Goal: Find specific page/section: Find specific page/section

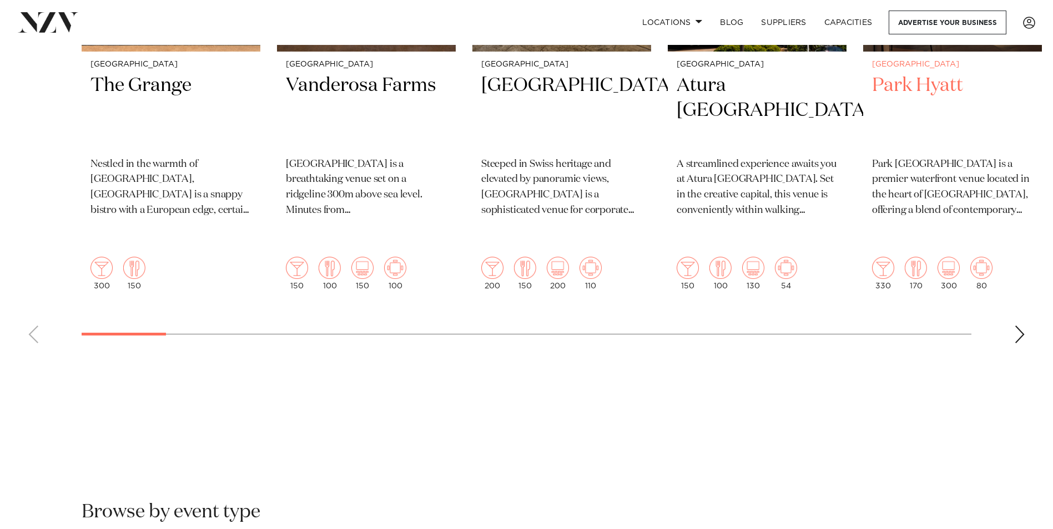
scroll to position [610, 0]
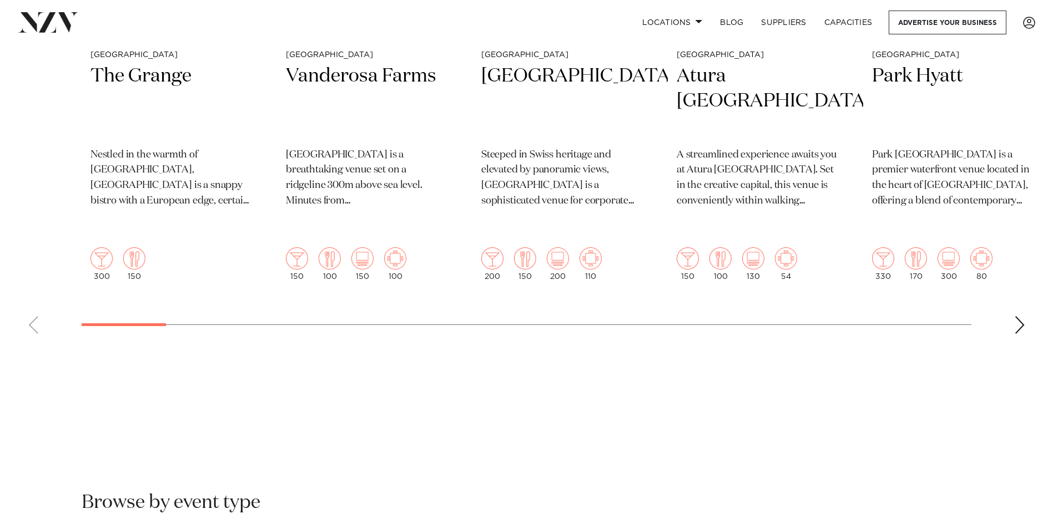
click at [1014, 316] on div "Next slide" at bounding box center [1019, 325] width 11 height 18
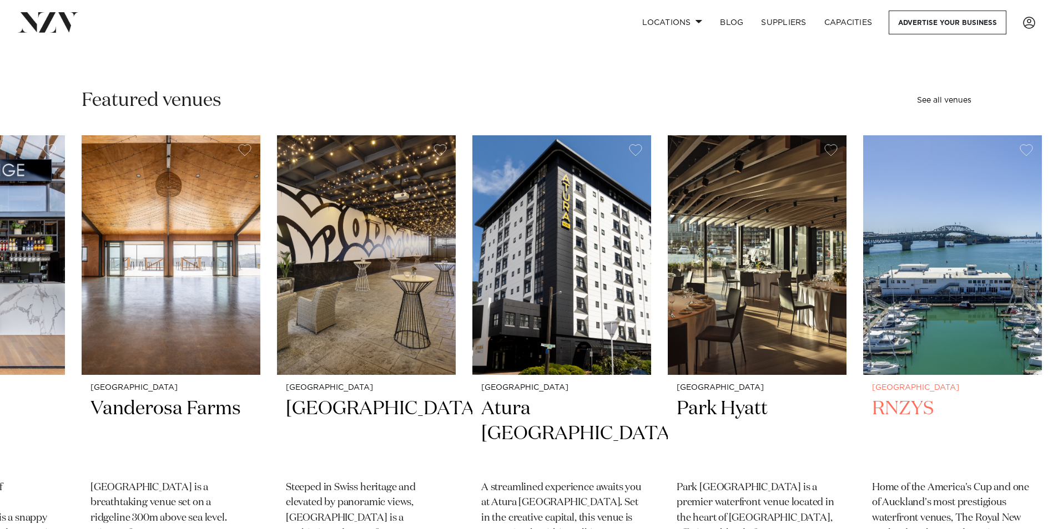
scroll to position [444, 0]
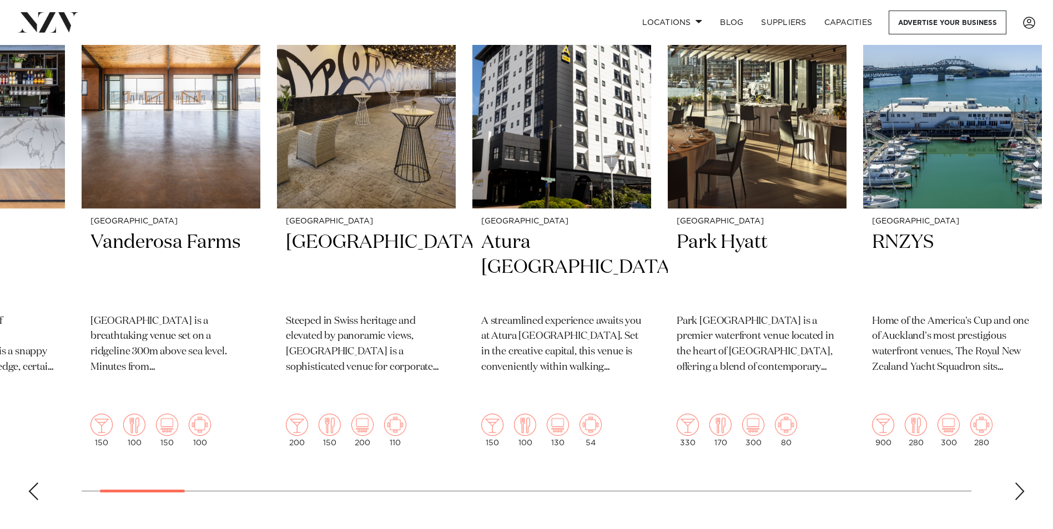
click at [1021, 483] on div "Next slide" at bounding box center [1019, 492] width 11 height 18
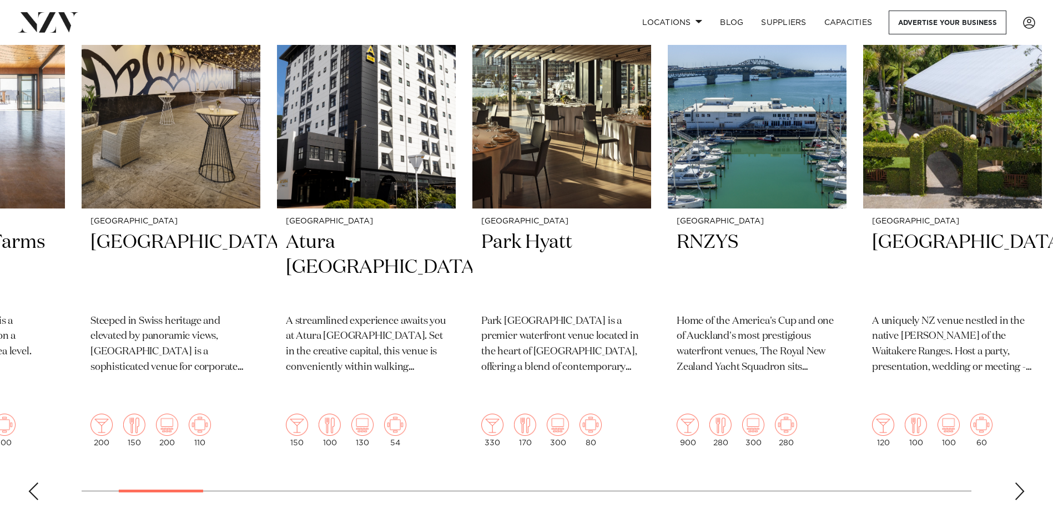
click at [1019, 483] on div "Next slide" at bounding box center [1019, 492] width 11 height 18
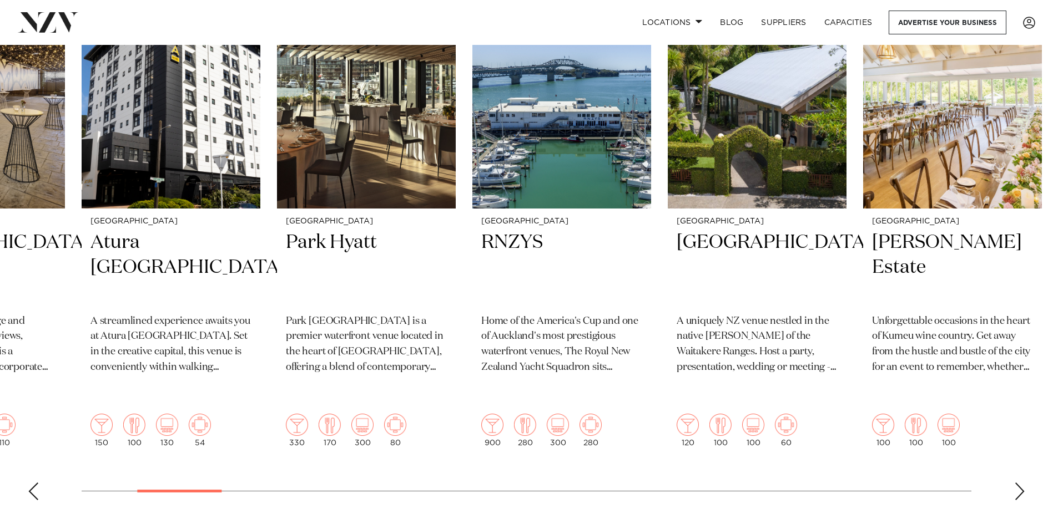
click at [1019, 483] on div "Next slide" at bounding box center [1019, 492] width 11 height 18
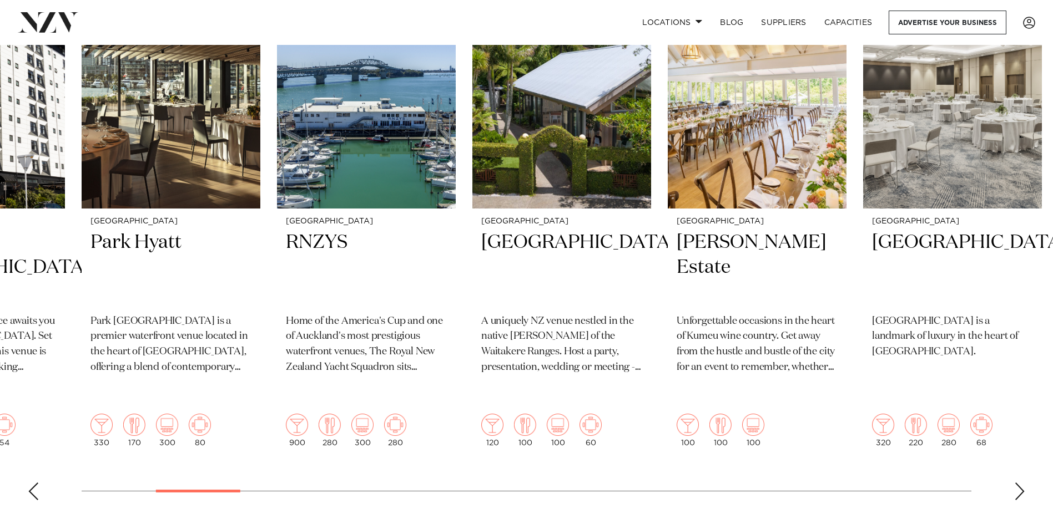
click at [1019, 483] on div "Next slide" at bounding box center [1019, 492] width 11 height 18
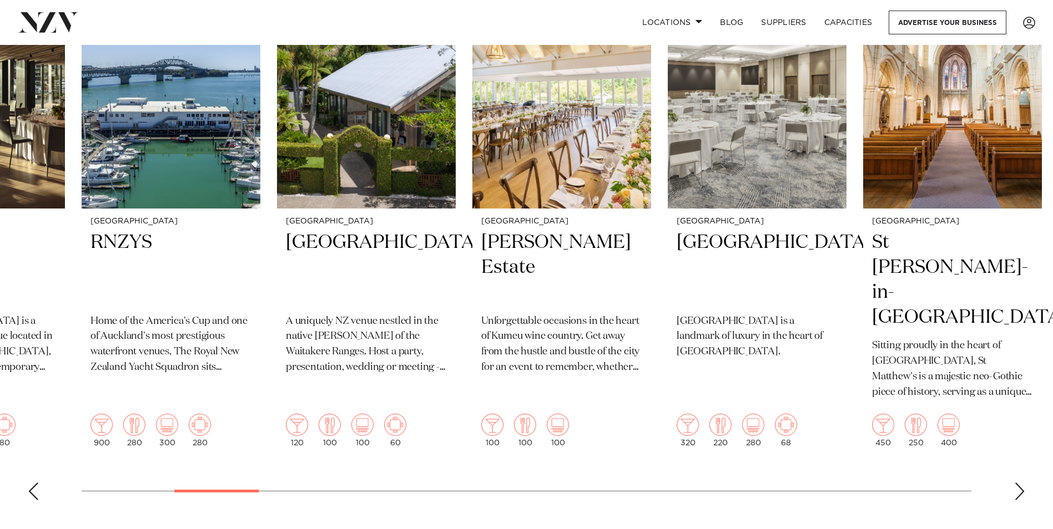
click at [1019, 483] on div "Next slide" at bounding box center [1019, 492] width 11 height 18
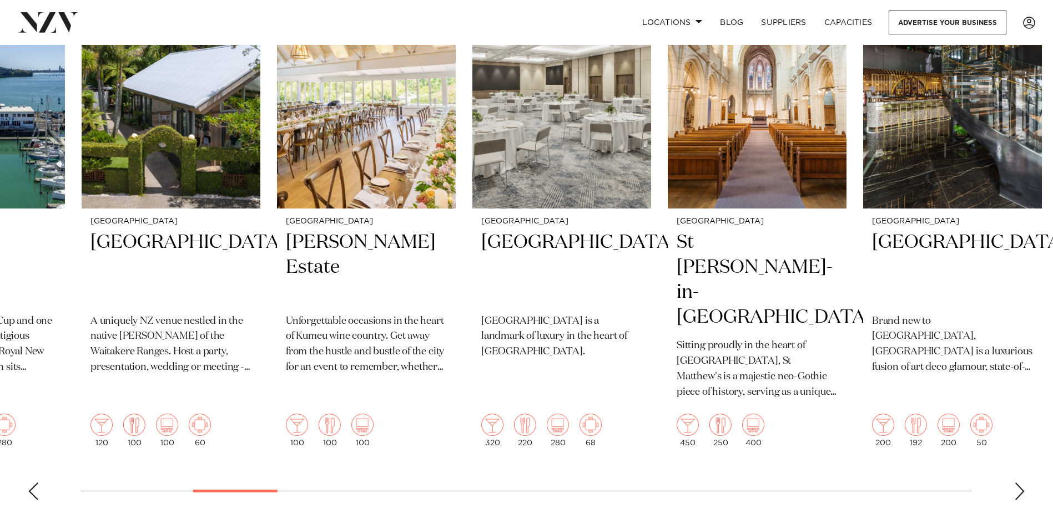
click at [1019, 483] on div "Next slide" at bounding box center [1019, 492] width 11 height 18
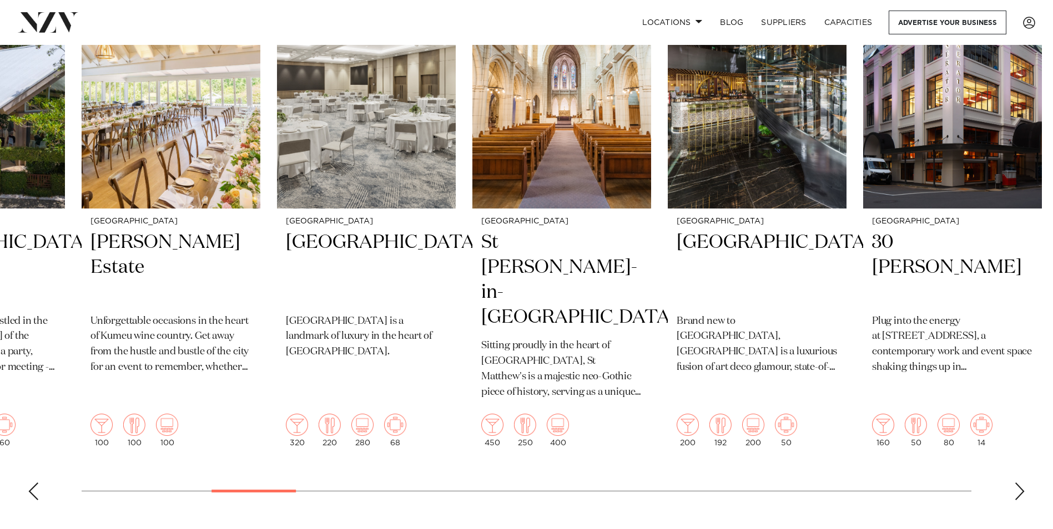
click at [1019, 483] on div "Next slide" at bounding box center [1019, 492] width 11 height 18
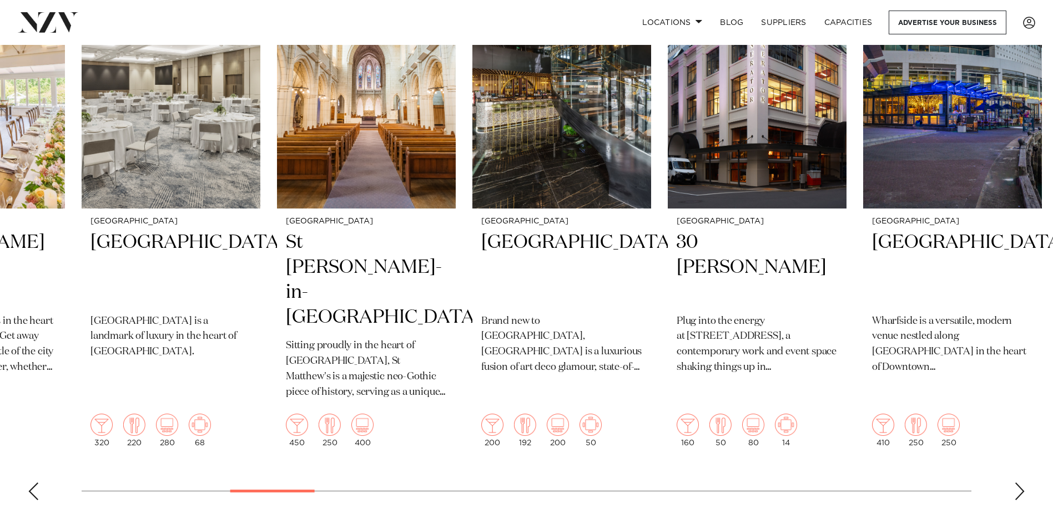
click at [1019, 483] on div "Next slide" at bounding box center [1019, 492] width 11 height 18
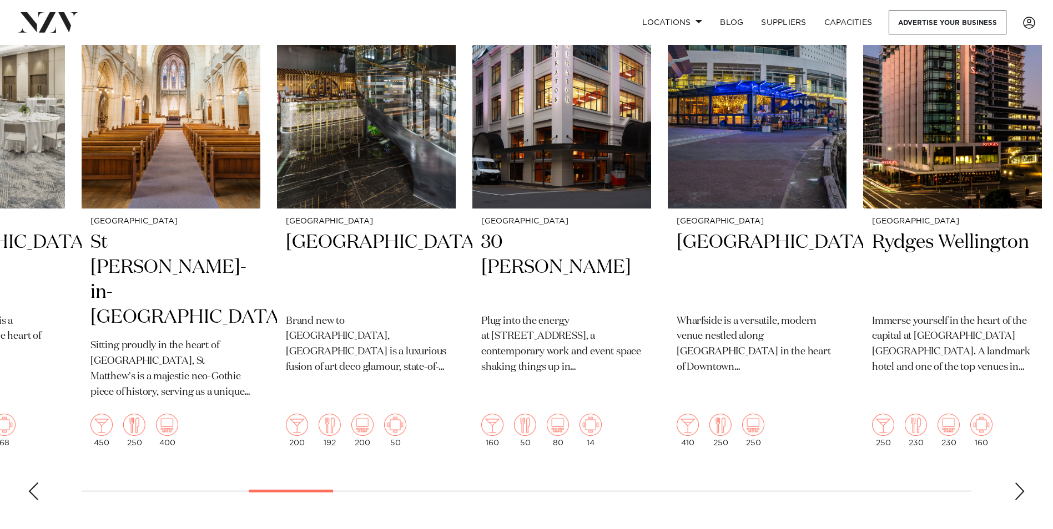
click at [1019, 483] on div "Next slide" at bounding box center [1019, 492] width 11 height 18
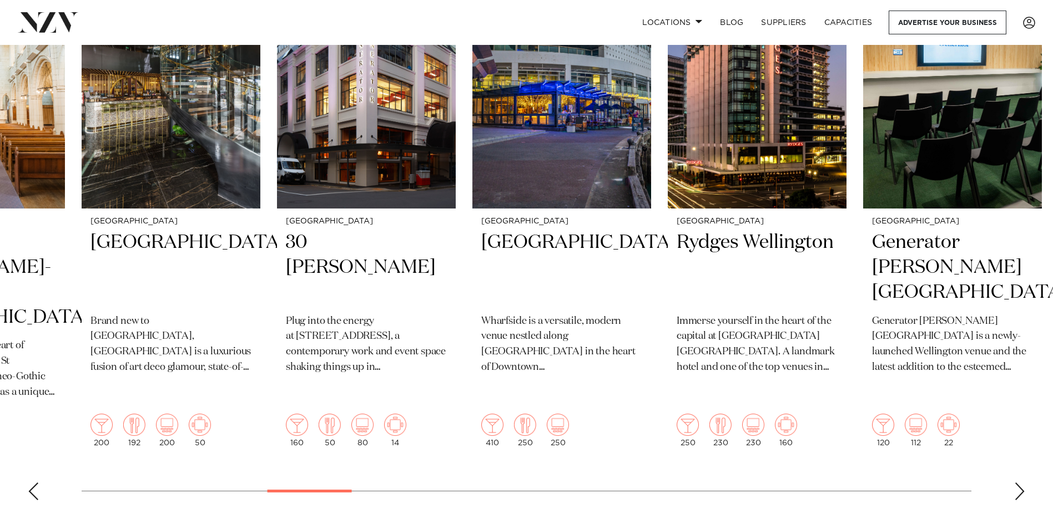
click at [1019, 483] on div "Next slide" at bounding box center [1019, 492] width 11 height 18
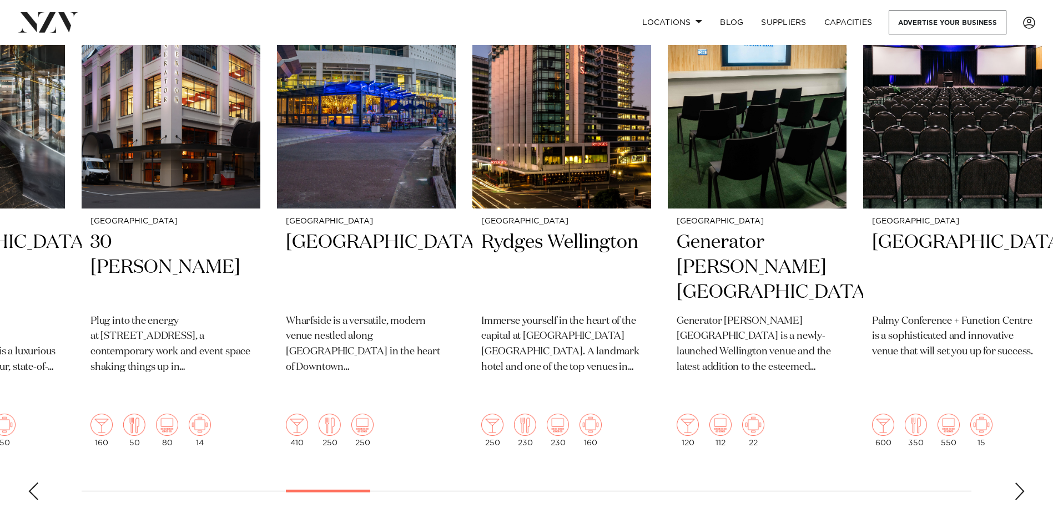
click at [1019, 483] on div "Next slide" at bounding box center [1019, 492] width 11 height 18
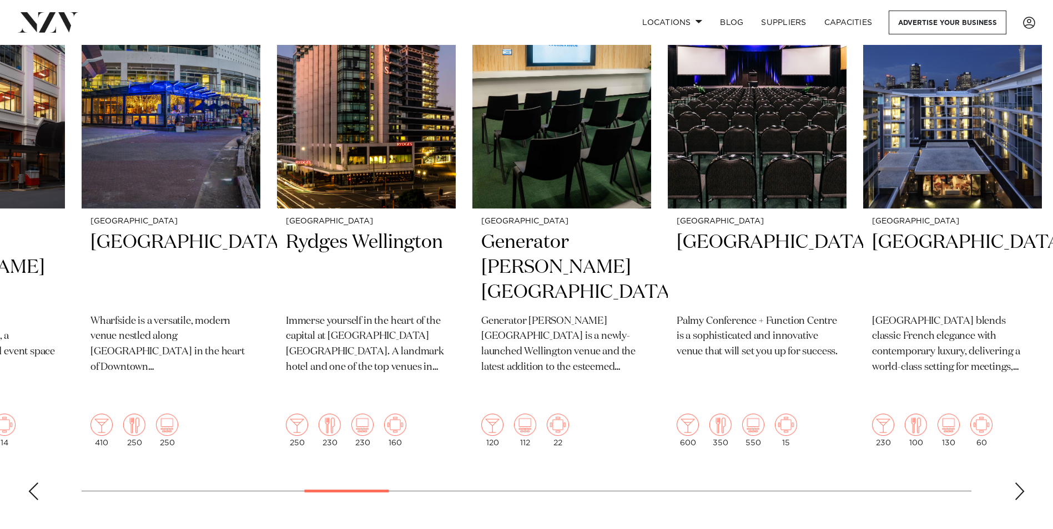
click at [1019, 483] on div "Next slide" at bounding box center [1019, 492] width 11 height 18
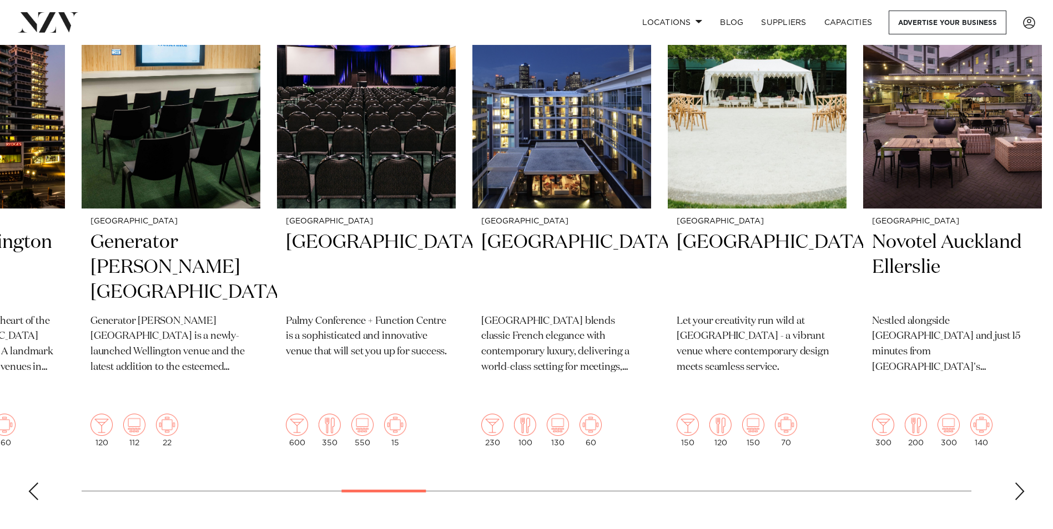
click at [1019, 483] on div "Next slide" at bounding box center [1019, 492] width 11 height 18
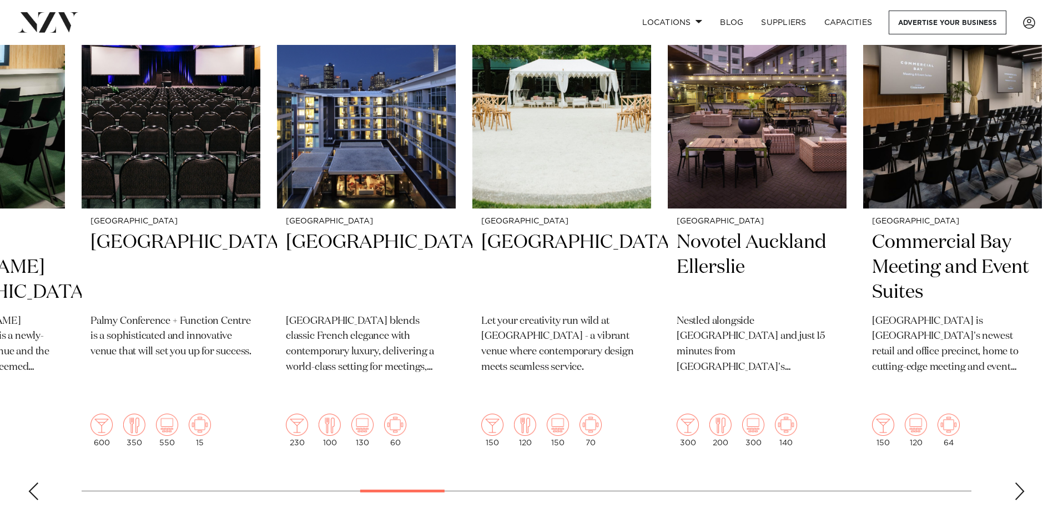
click at [1019, 483] on div "Next slide" at bounding box center [1019, 492] width 11 height 18
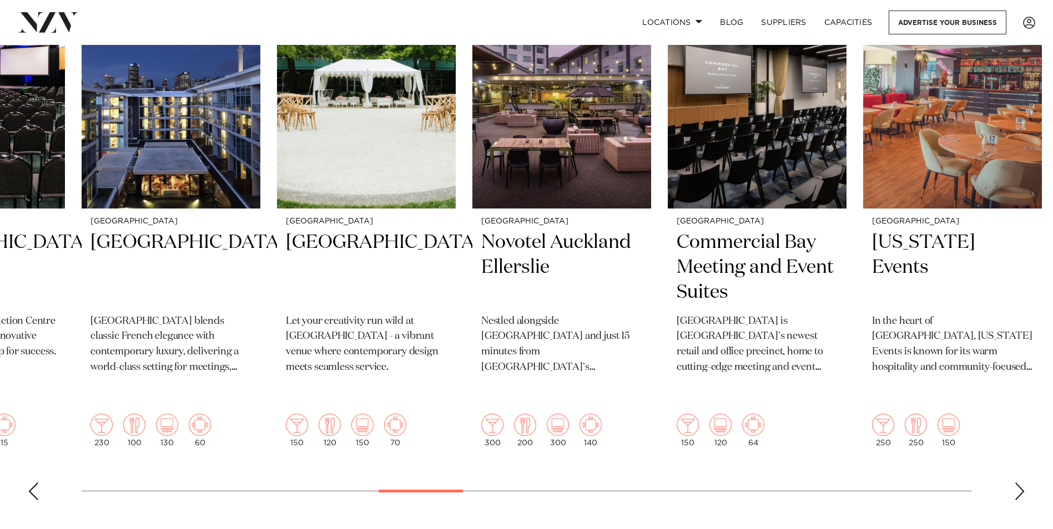
click at [1019, 483] on div "Next slide" at bounding box center [1019, 492] width 11 height 18
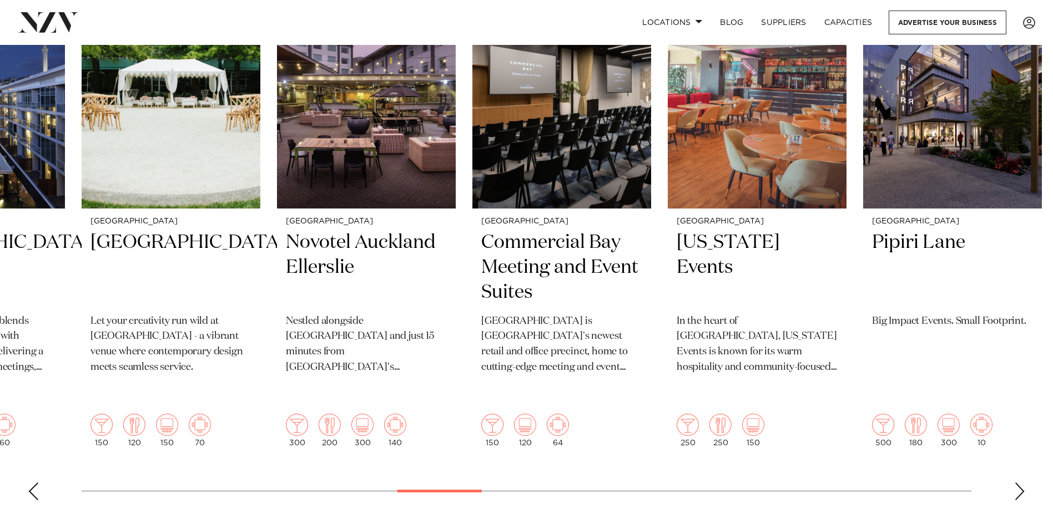
click at [1019, 483] on div "Next slide" at bounding box center [1019, 492] width 11 height 18
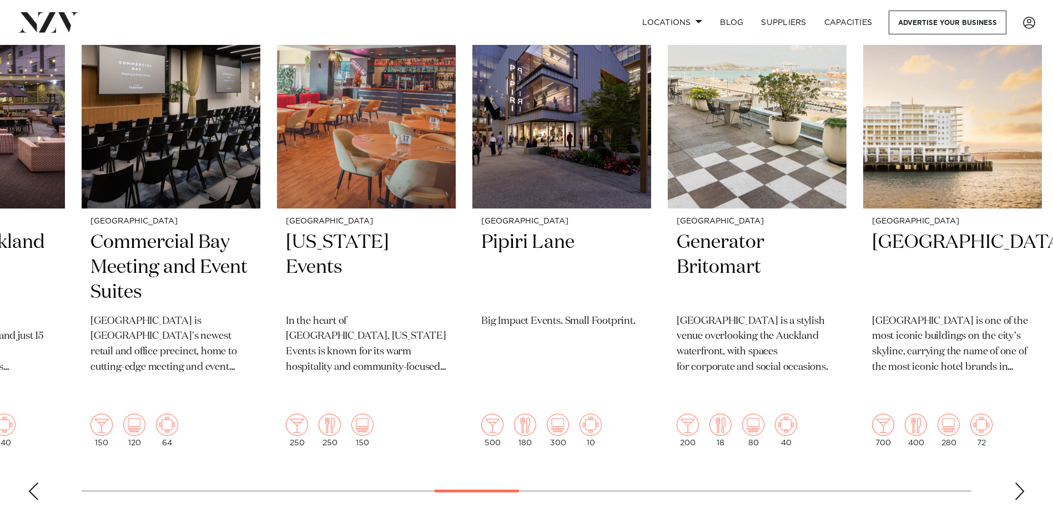
click at [1019, 483] on div "Next slide" at bounding box center [1019, 492] width 11 height 18
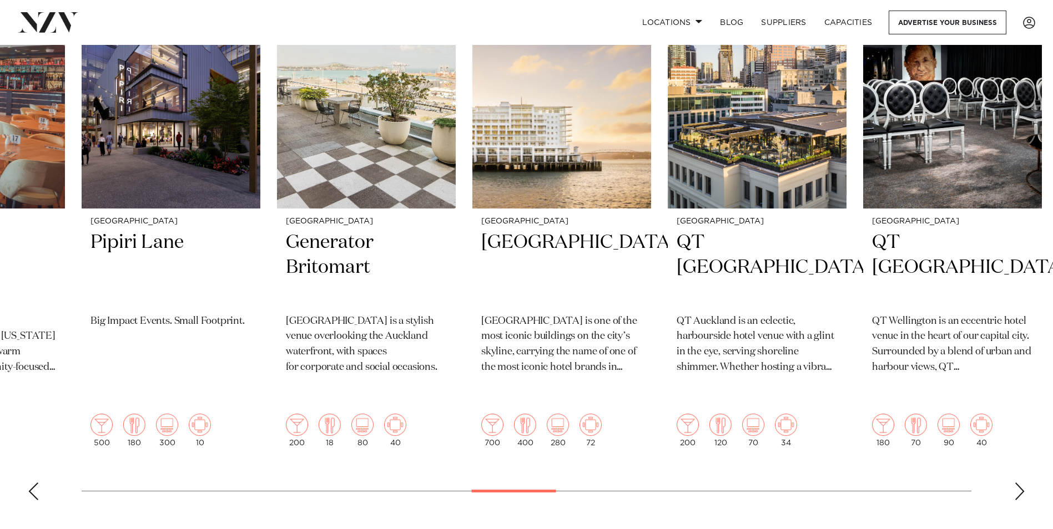
click at [1019, 483] on div "Next slide" at bounding box center [1019, 492] width 11 height 18
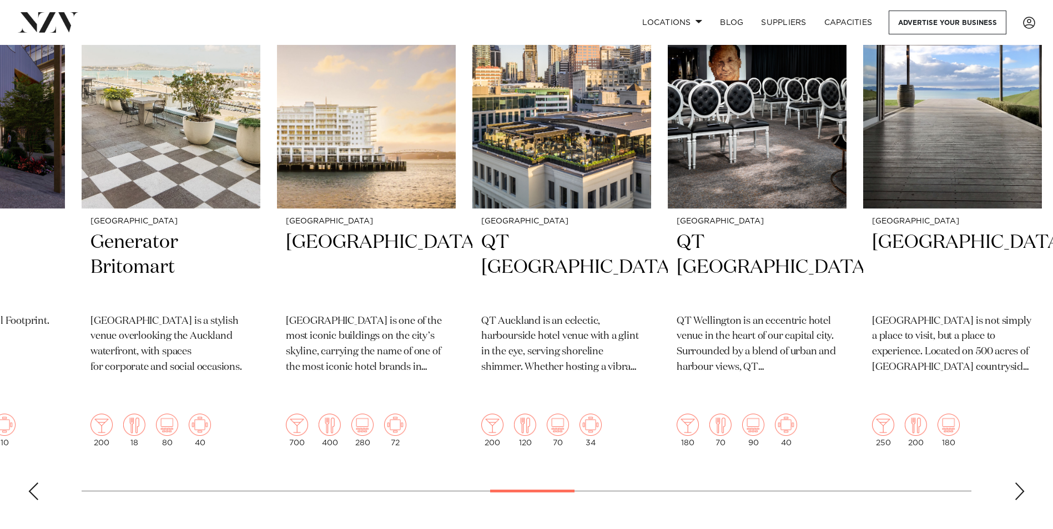
click at [1019, 483] on div "Next slide" at bounding box center [1019, 492] width 11 height 18
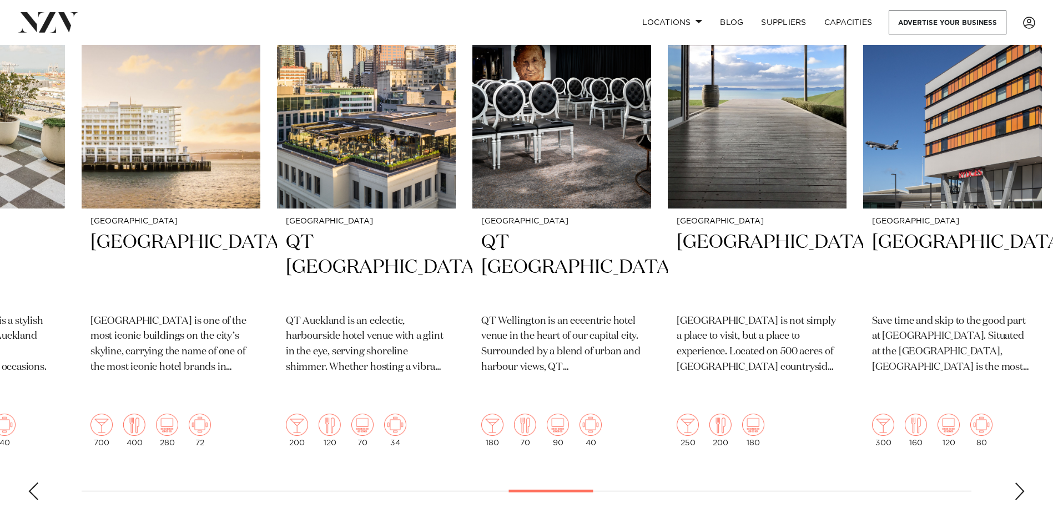
click at [1019, 483] on div "Next slide" at bounding box center [1019, 492] width 11 height 18
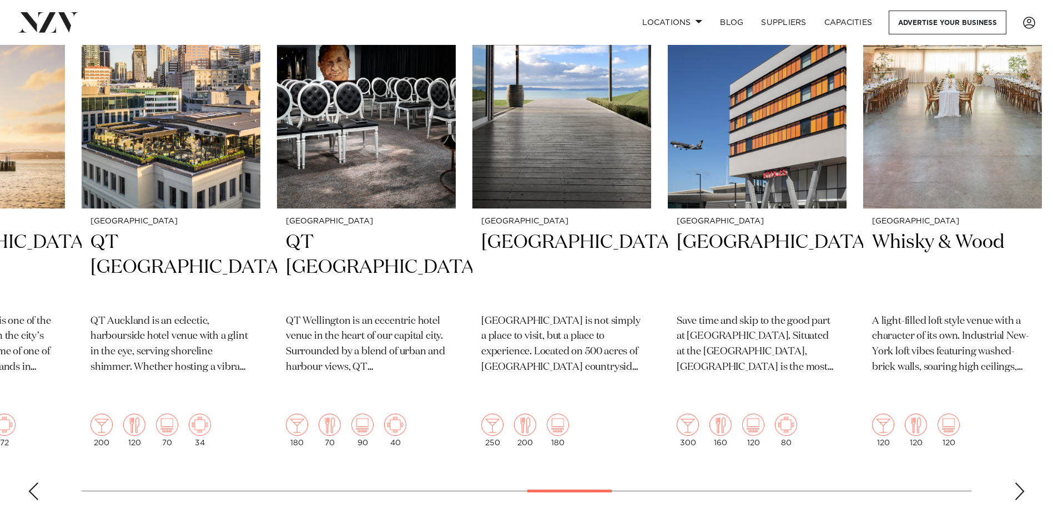
click at [1019, 483] on div "Next slide" at bounding box center [1019, 492] width 11 height 18
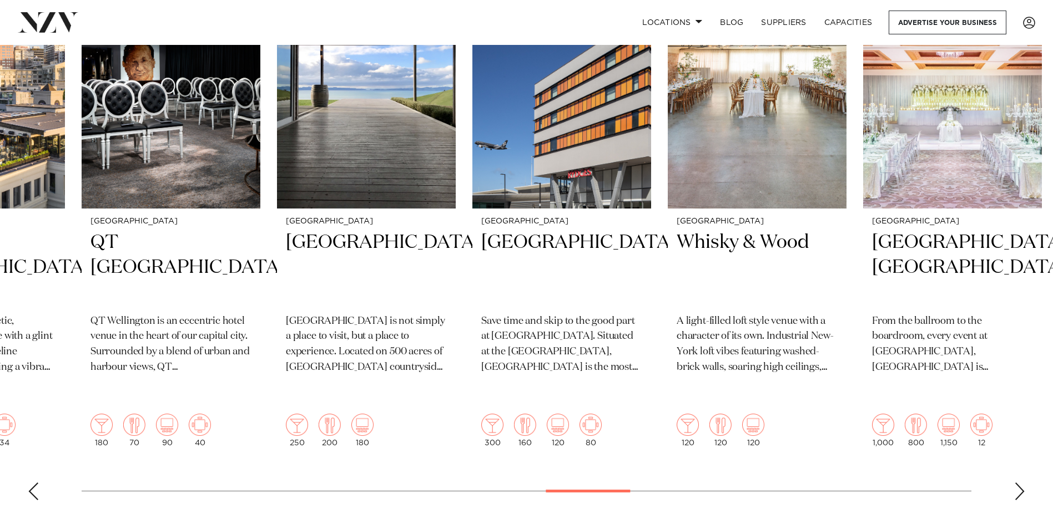
click at [1019, 483] on div "Next slide" at bounding box center [1019, 492] width 11 height 18
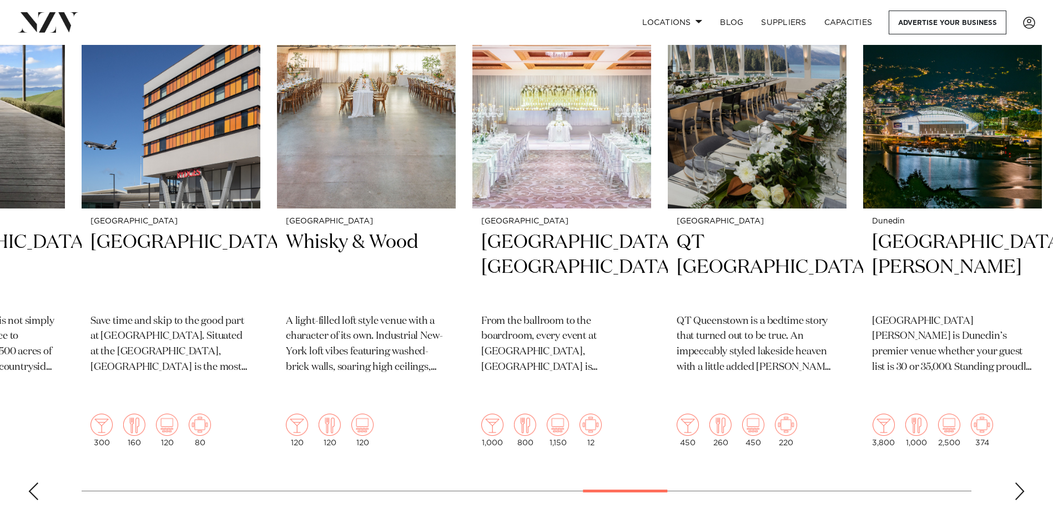
click at [1019, 483] on div "Next slide" at bounding box center [1019, 492] width 11 height 18
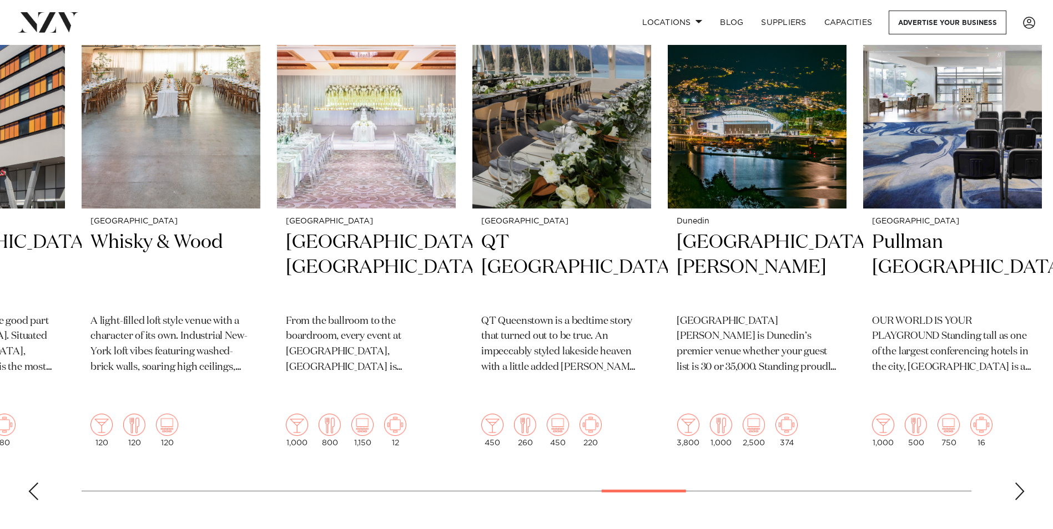
click at [1019, 483] on div "Next slide" at bounding box center [1019, 492] width 11 height 18
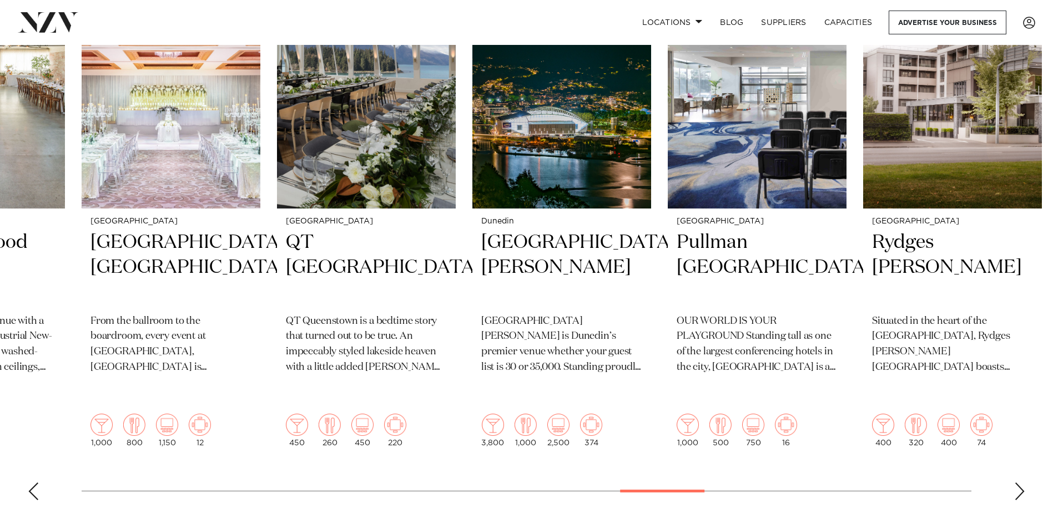
click at [1019, 483] on div "Next slide" at bounding box center [1019, 492] width 11 height 18
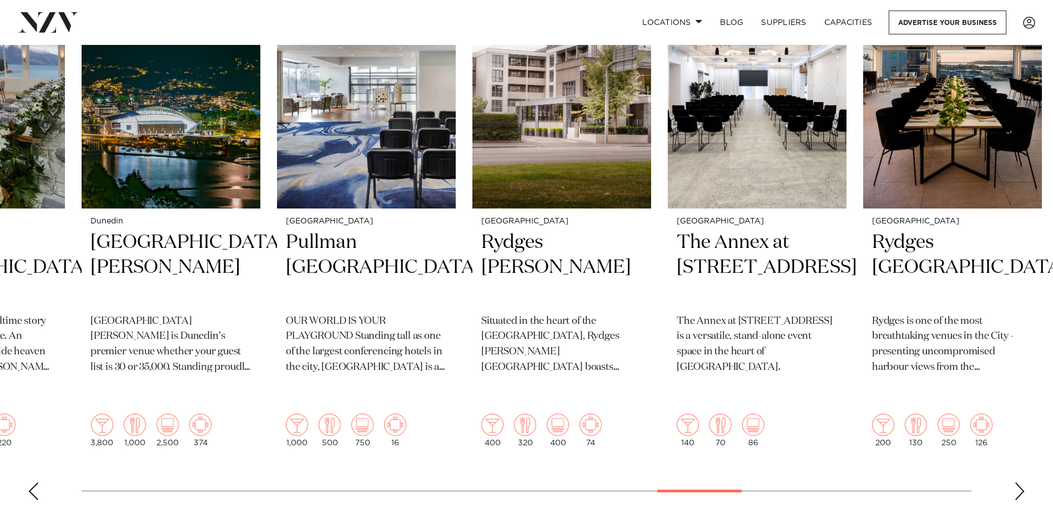
click at [1019, 483] on div "Next slide" at bounding box center [1019, 492] width 11 height 18
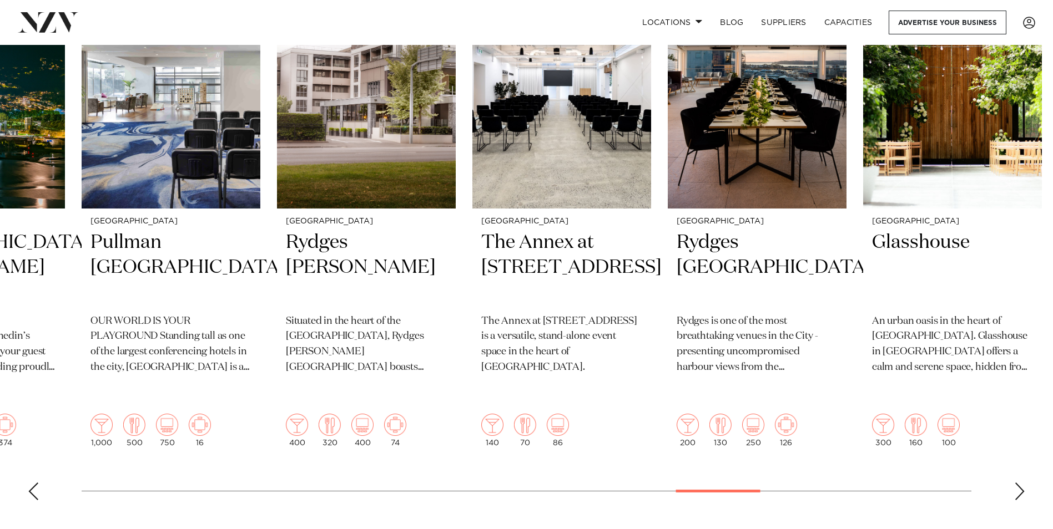
click at [1019, 483] on div "Next slide" at bounding box center [1019, 492] width 11 height 18
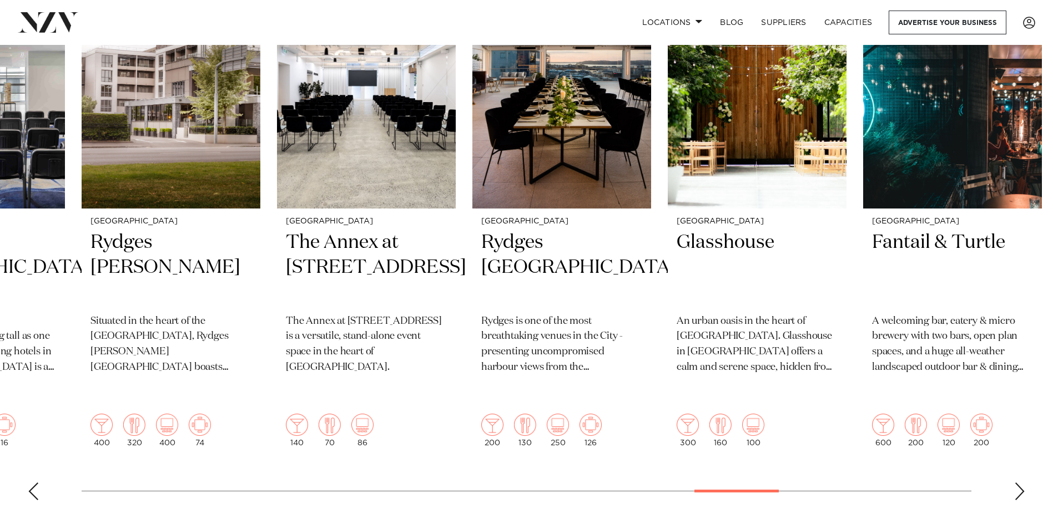
click at [1019, 483] on div "Next slide" at bounding box center [1019, 492] width 11 height 18
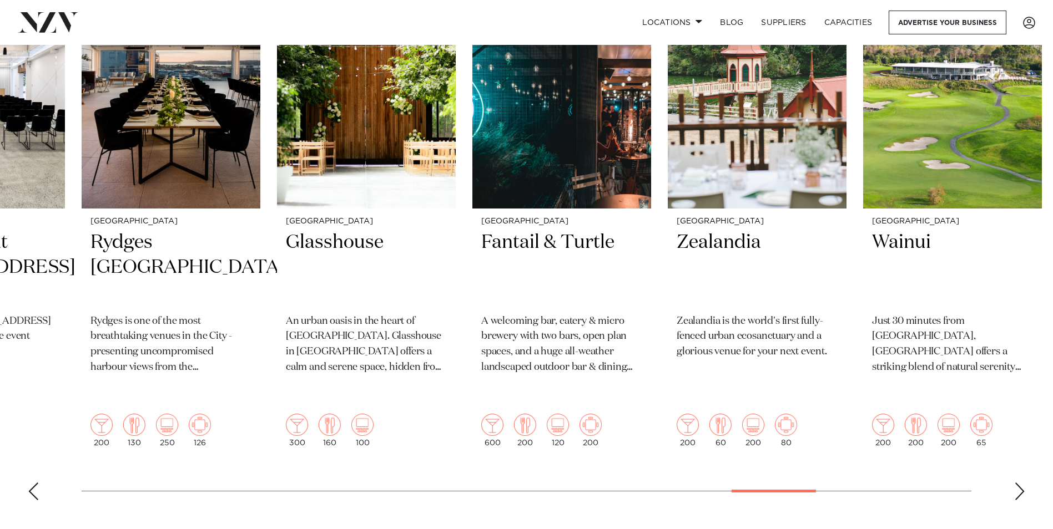
click at [1019, 483] on div "Next slide" at bounding box center [1019, 492] width 11 height 18
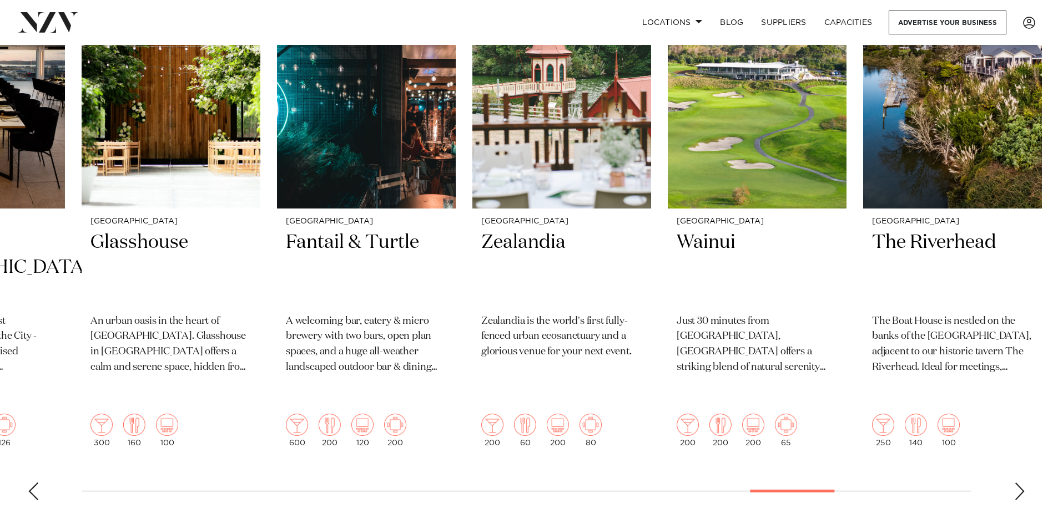
click at [1019, 483] on div "Next slide" at bounding box center [1019, 492] width 11 height 18
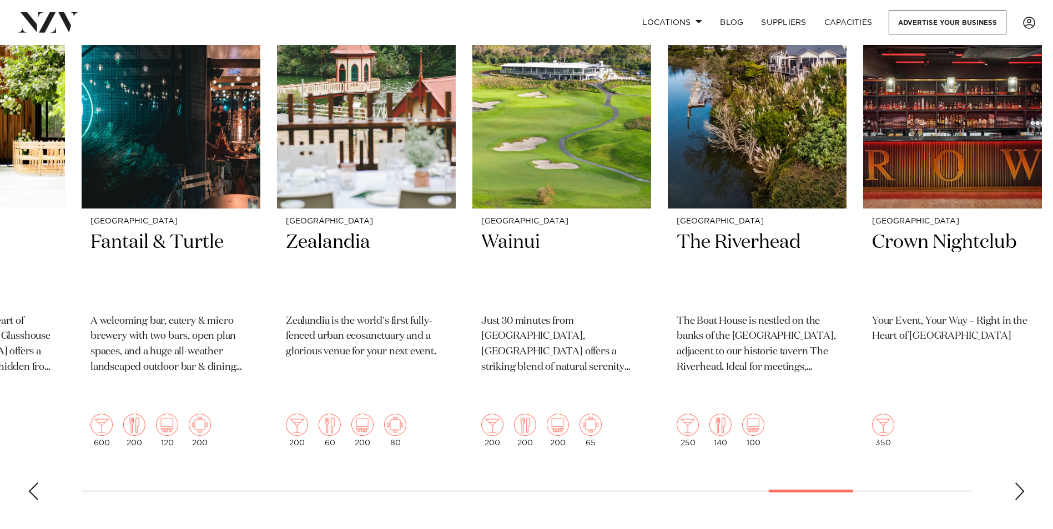
click at [1019, 483] on div "Next slide" at bounding box center [1019, 492] width 11 height 18
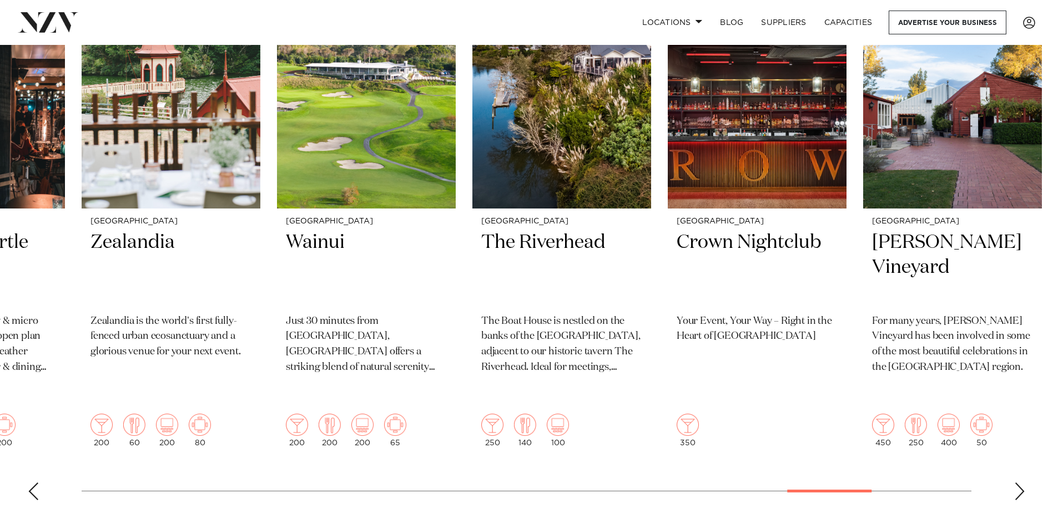
click at [1019, 483] on div "Next slide" at bounding box center [1019, 492] width 11 height 18
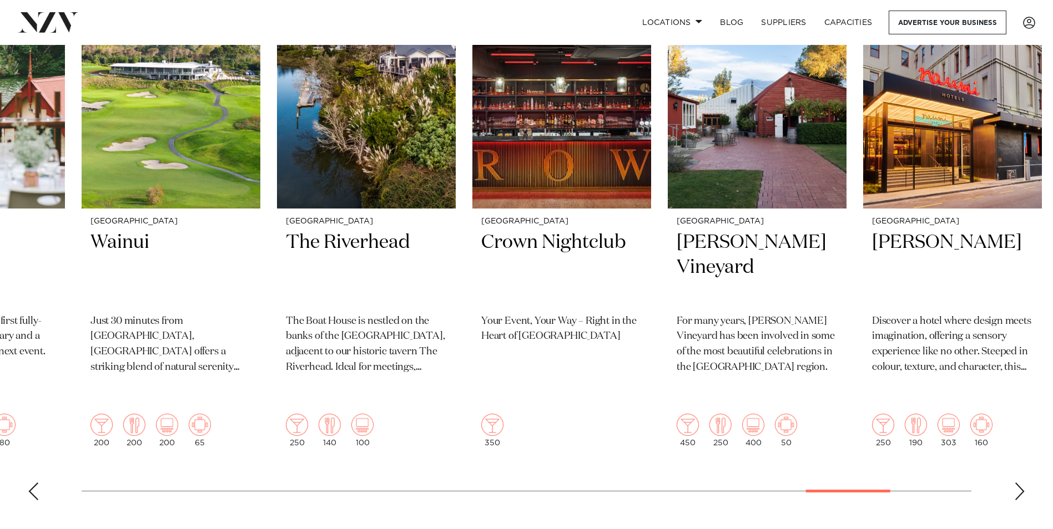
click at [1019, 483] on div "Next slide" at bounding box center [1019, 492] width 11 height 18
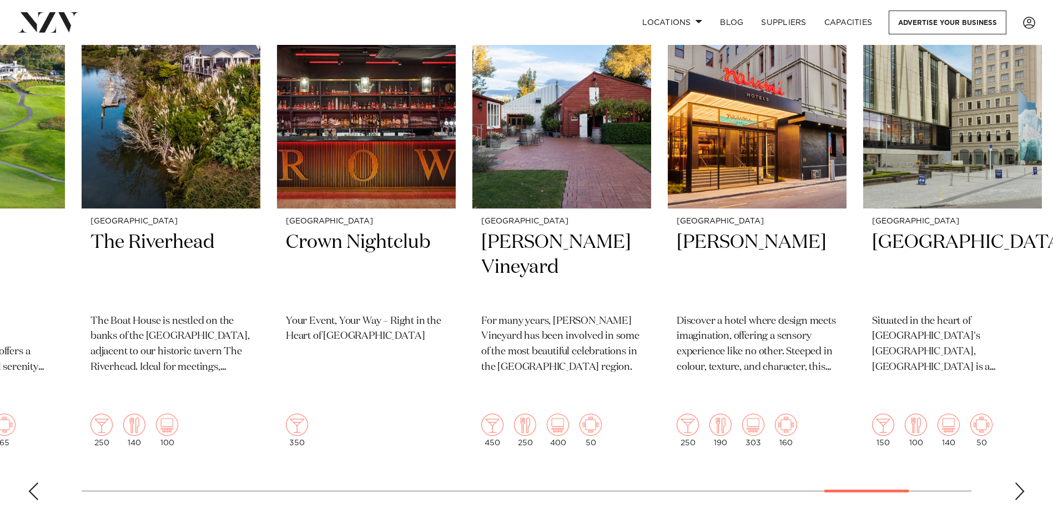
click at [1019, 483] on div "Next slide" at bounding box center [1019, 492] width 11 height 18
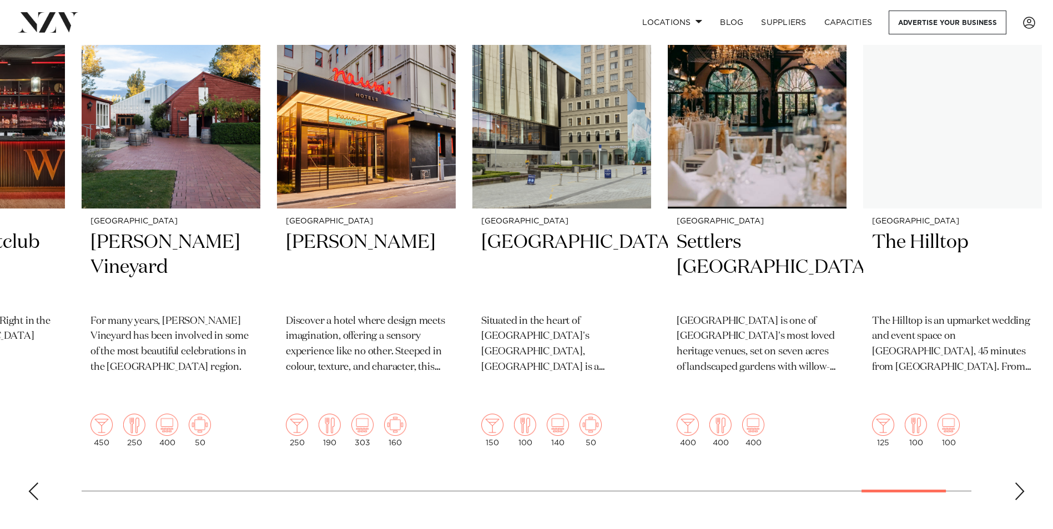
click at [1019, 483] on div "Next slide" at bounding box center [1019, 492] width 11 height 18
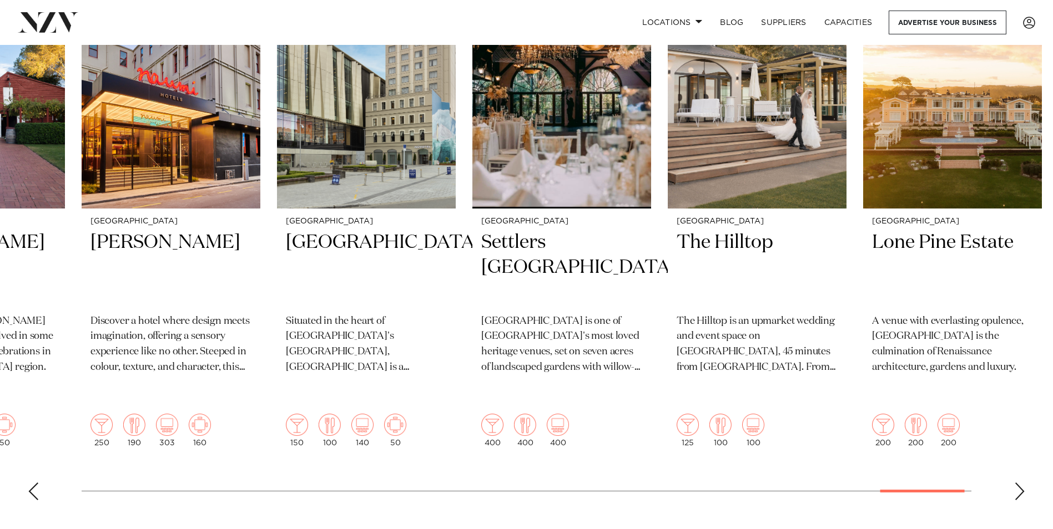
click at [1019, 483] on div "Next slide" at bounding box center [1019, 492] width 11 height 18
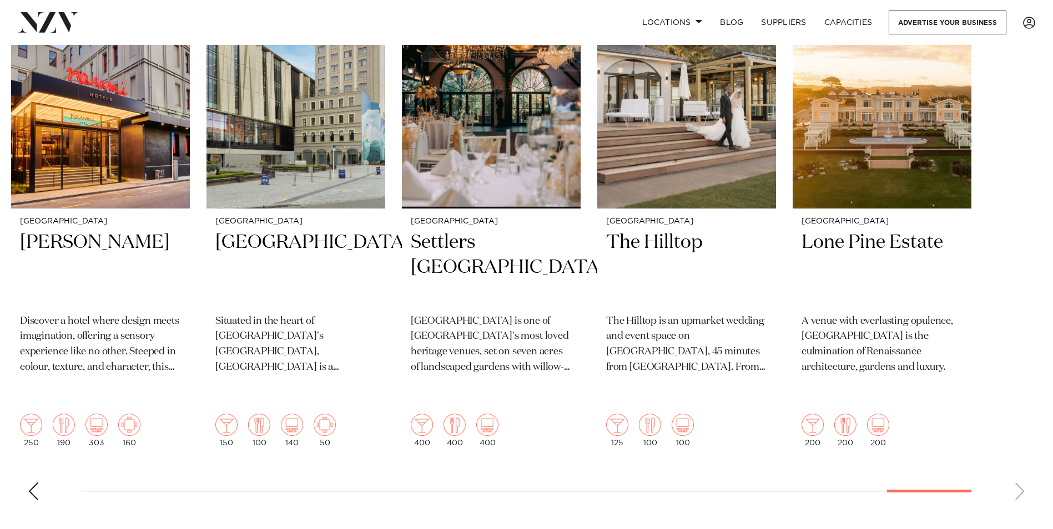
click at [1019, 466] on swiper-container "[GEOGRAPHIC_DATA] [GEOGRAPHIC_DATA] Nestled in the warmth of [GEOGRAPHIC_DATA],…" at bounding box center [526, 239] width 1053 height 541
click at [1018, 466] on swiper-container "[GEOGRAPHIC_DATA] [GEOGRAPHIC_DATA] Nestled in the warmth of [GEOGRAPHIC_DATA],…" at bounding box center [526, 239] width 1053 height 541
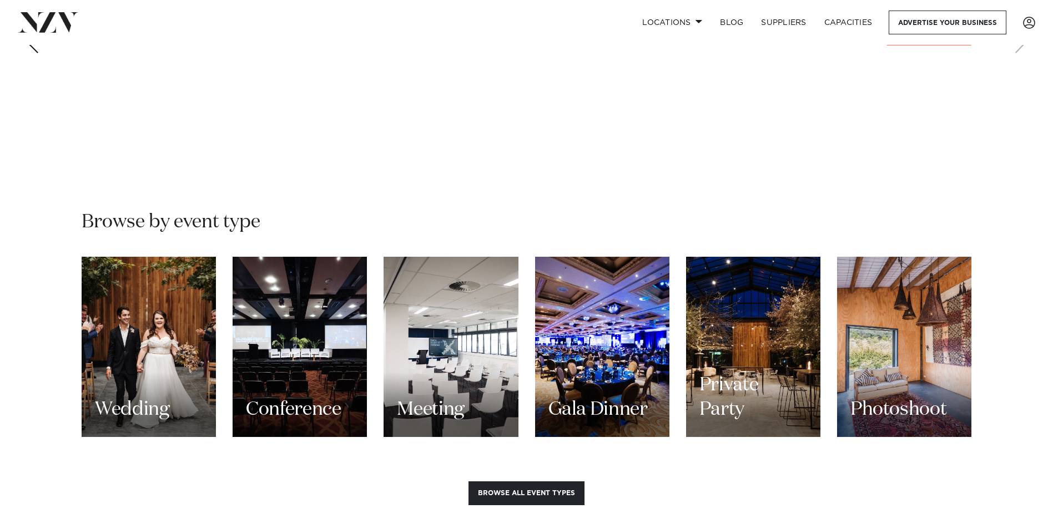
scroll to position [832, 0]
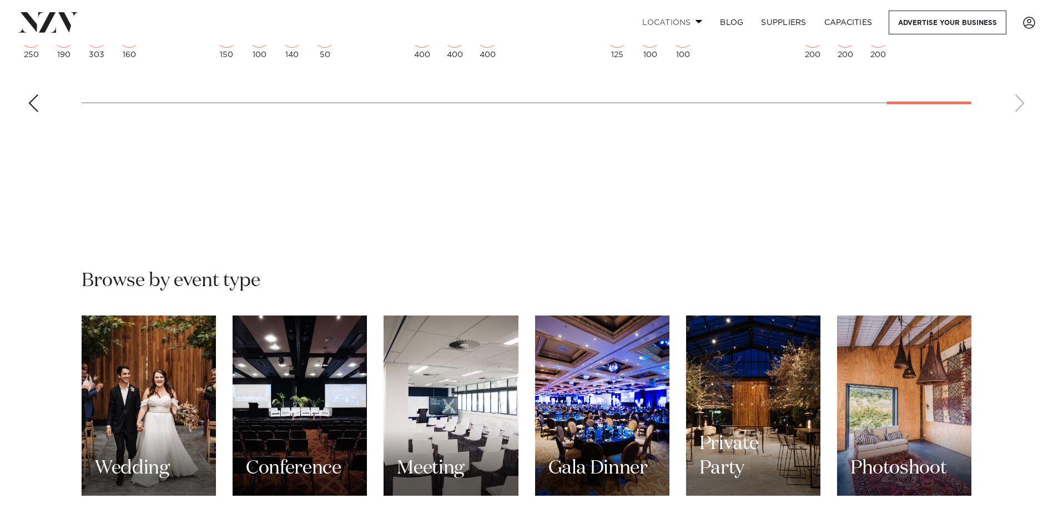
click at [691, 24] on link "Locations" at bounding box center [672, 23] width 78 height 24
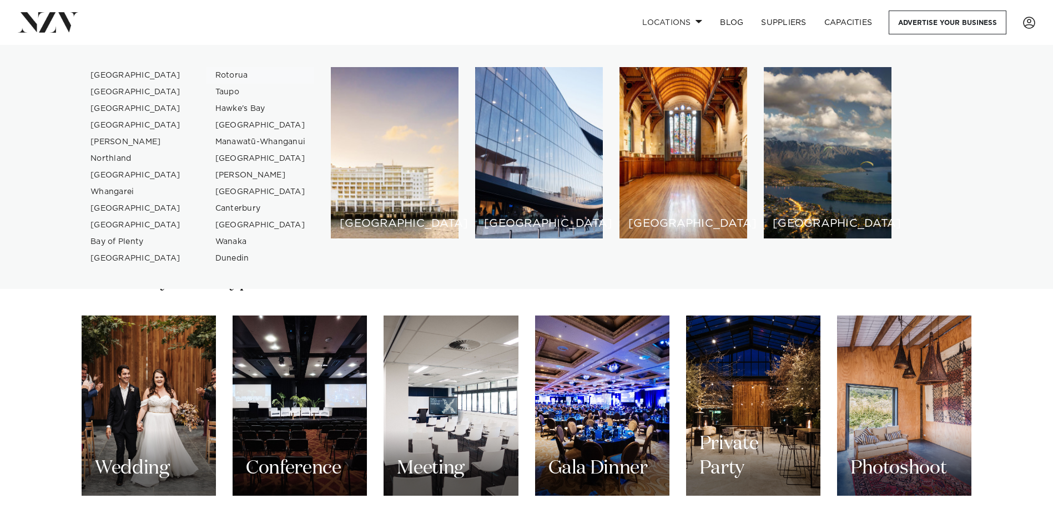
click at [232, 73] on link "Rotorua" at bounding box center [260, 75] width 108 height 17
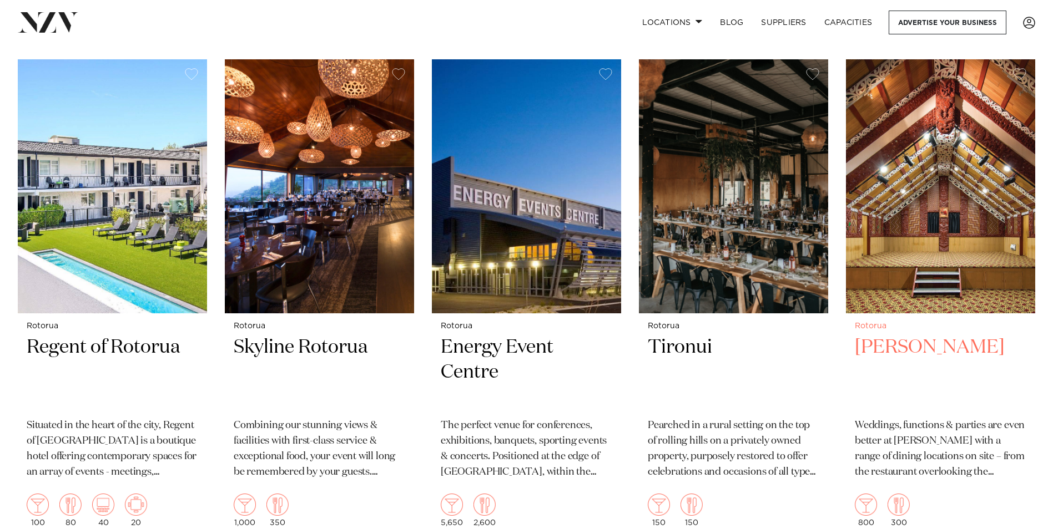
scroll to position [888, 0]
click at [943, 418] on p "Weddings, functions & parties are even better at Te Puia with a range of dining…" at bounding box center [940, 449] width 171 height 62
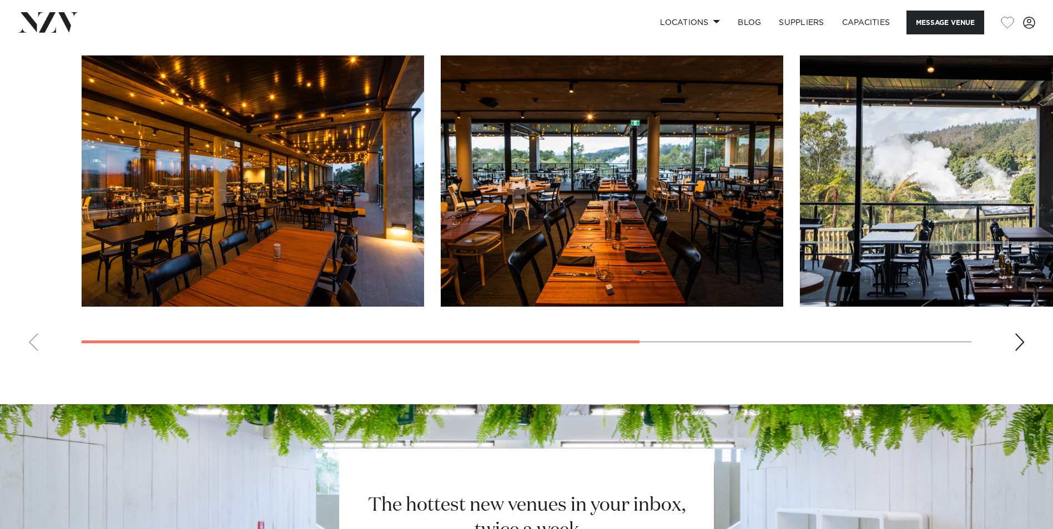
scroll to position [943, 0]
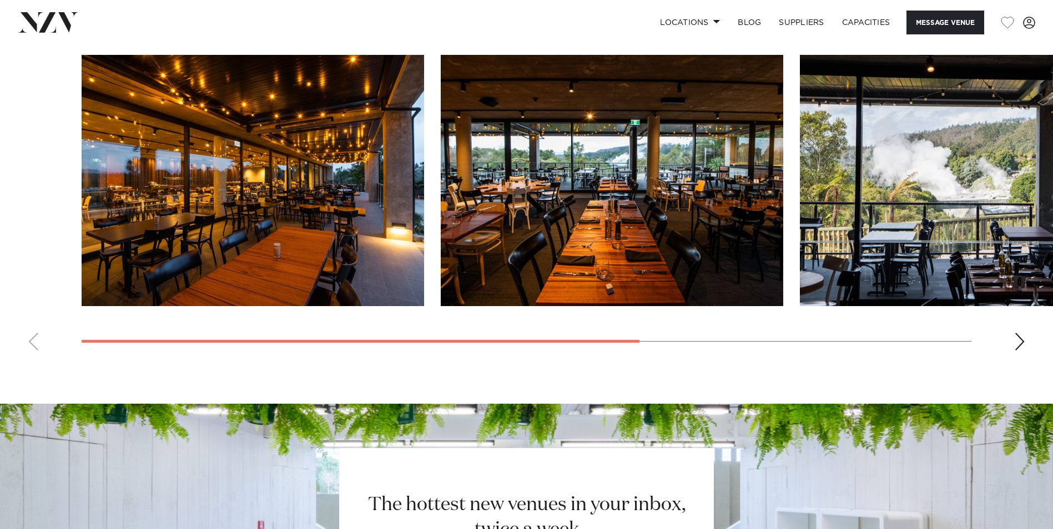
click at [1020, 342] on div "Next slide" at bounding box center [1019, 342] width 11 height 18
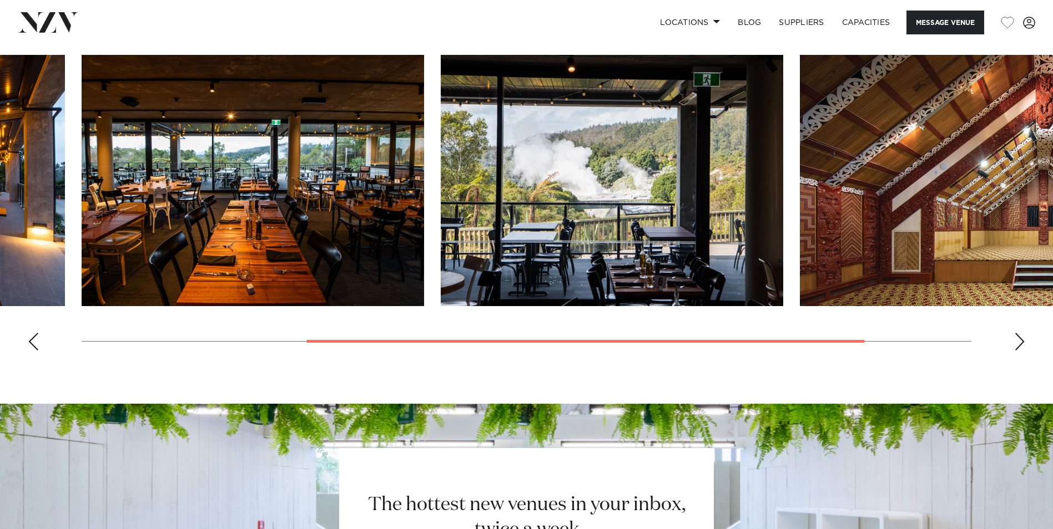
click at [1020, 342] on div "Next slide" at bounding box center [1019, 342] width 11 height 18
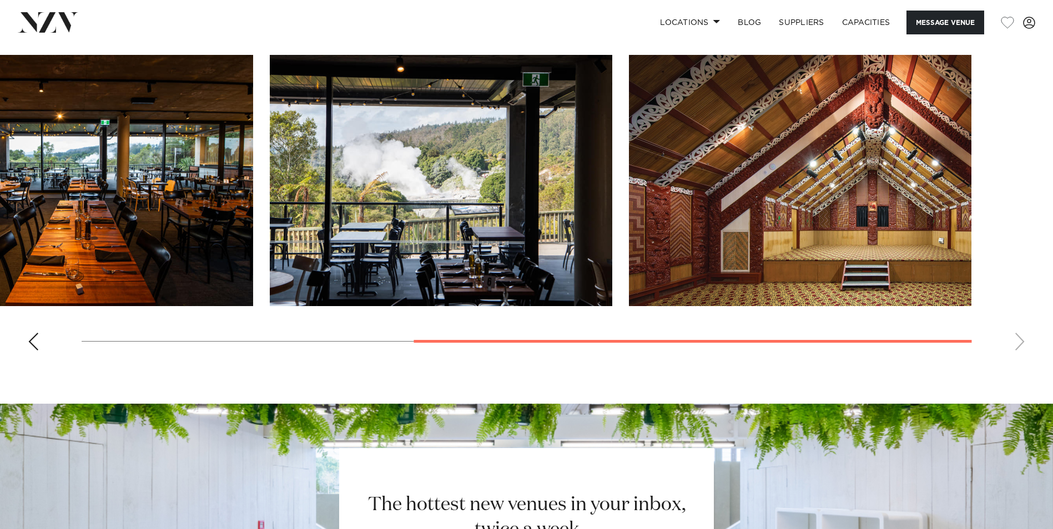
click at [1020, 342] on swiper-container at bounding box center [526, 207] width 1053 height 305
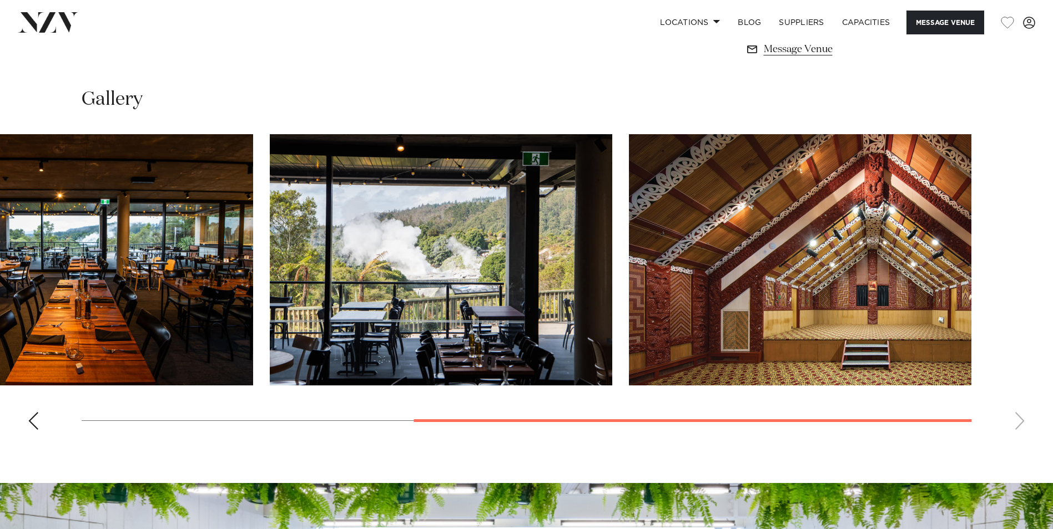
scroll to position [555, 0]
